Goal: Task Accomplishment & Management: Use online tool/utility

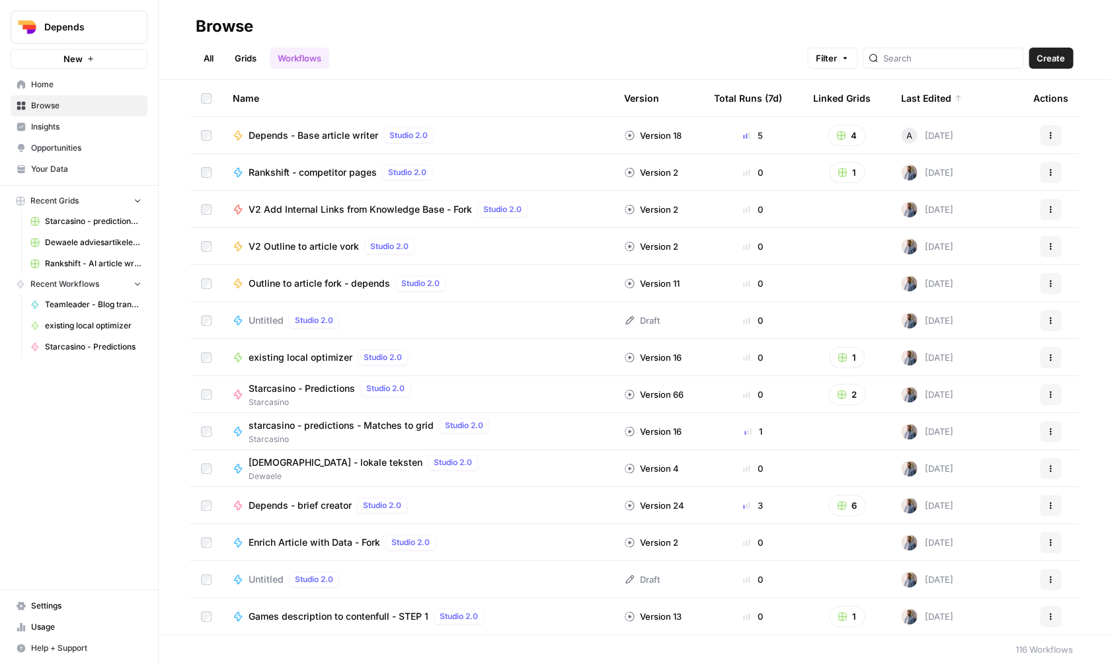
click at [241, 61] on link "Grids" at bounding box center [246, 58] width 38 height 21
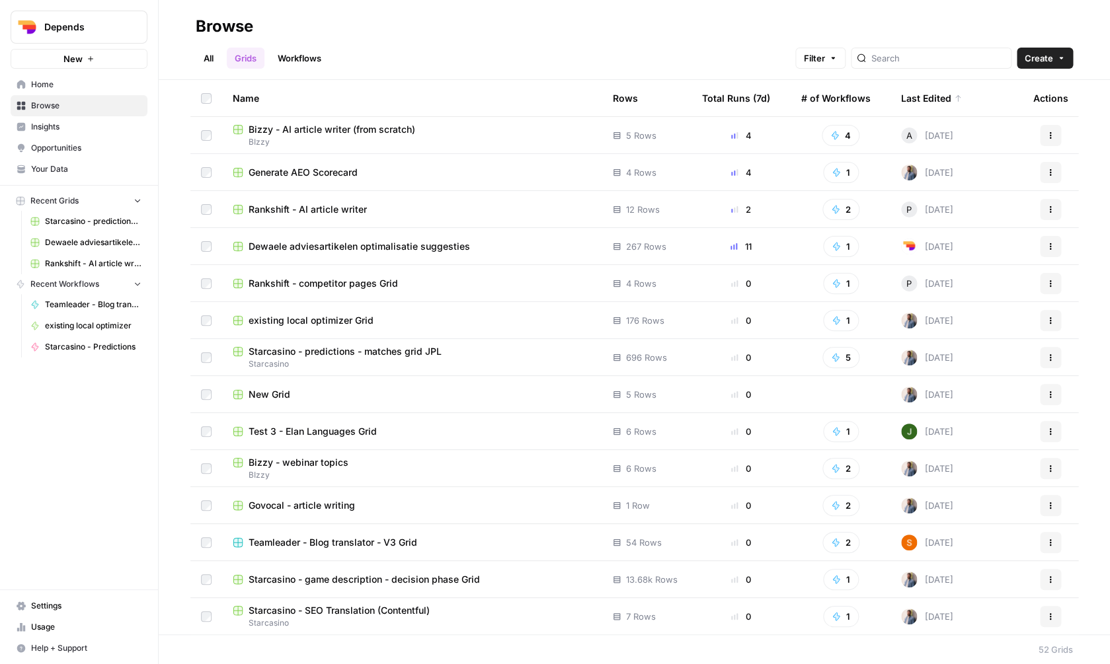
click at [322, 177] on span "Generate AEO Scorecard" at bounding box center [303, 172] width 109 height 13
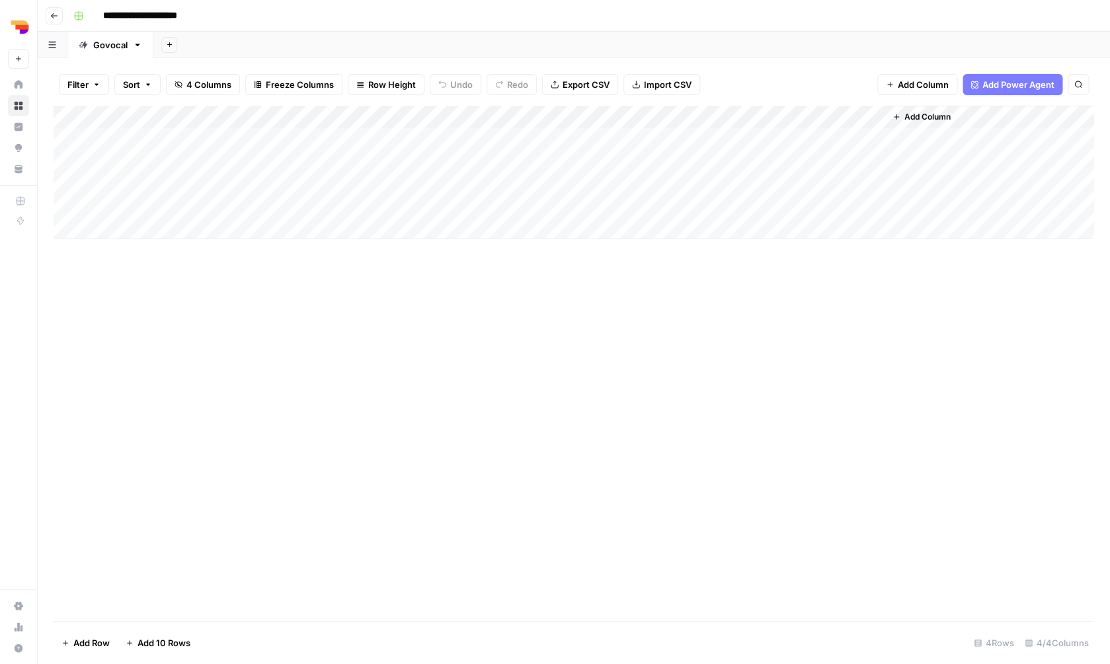
click at [126, 20] on input "**********" at bounding box center [159, 15] width 124 height 21
type input "**********"
